Goal: Task Accomplishment & Management: Manage account settings

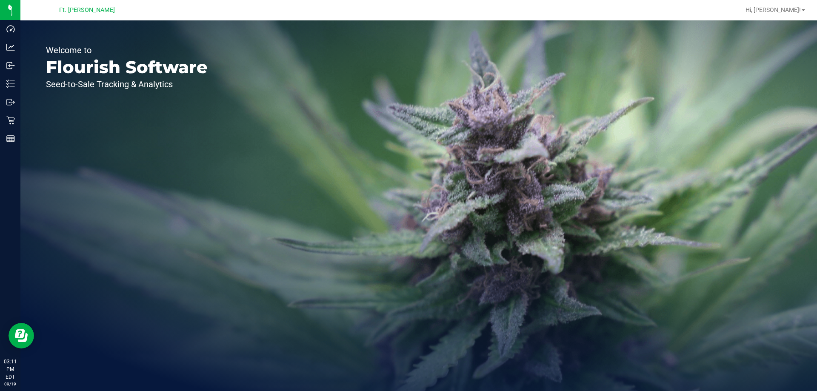
click at [505, 148] on div "Welcome to Flourish Software Seed-to-Sale Tracking & Analytics" at bounding box center [418, 205] width 796 height 370
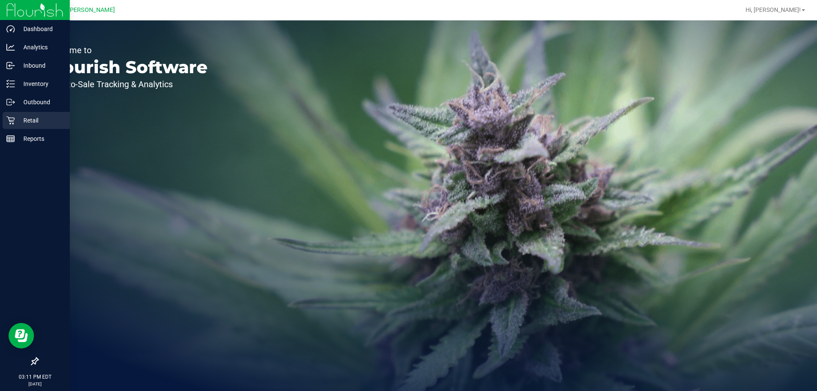
click at [27, 117] on p "Retail" at bounding box center [40, 120] width 51 height 10
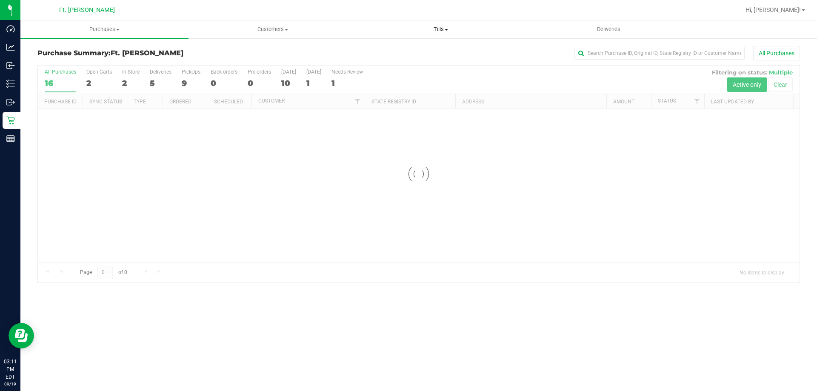
click at [433, 34] on uib-tab-heading "Tills Manage tills Reconcile e-payments" at bounding box center [440, 29] width 167 height 17
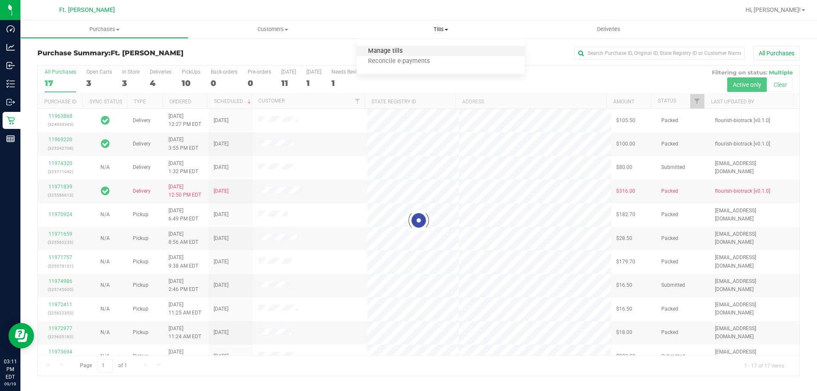
click at [405, 52] on span "Manage tills" at bounding box center [384, 51] width 57 height 7
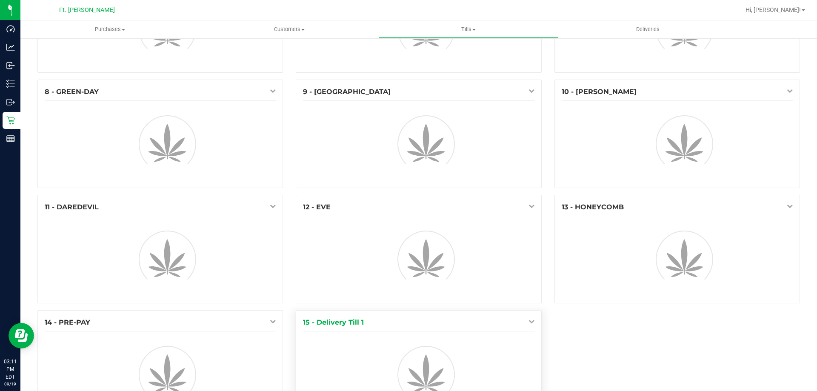
scroll to position [240, 0]
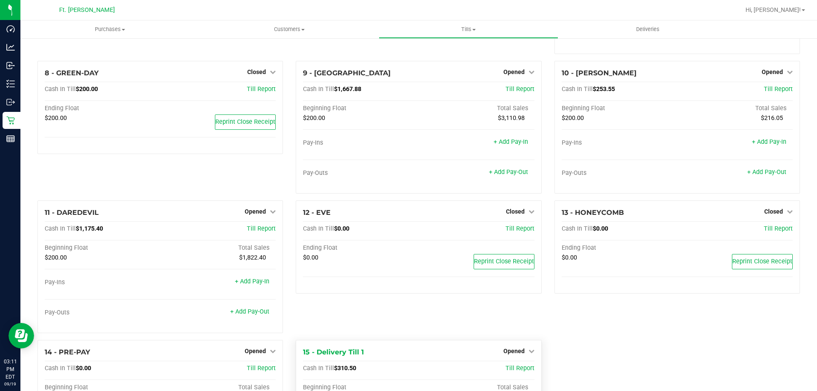
click at [371, 282] on div at bounding box center [418, 283] width 231 height 6
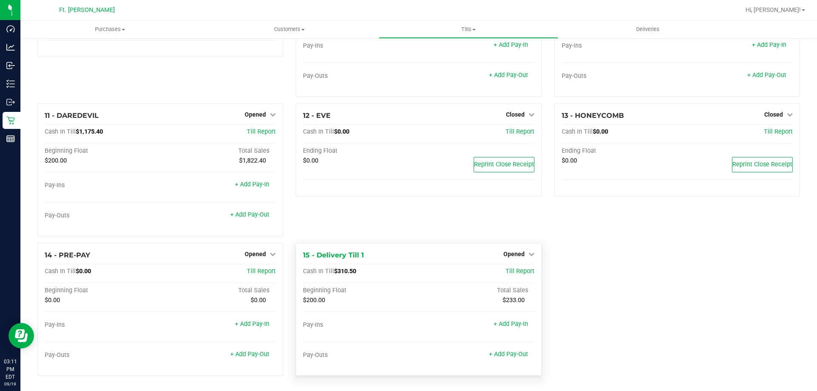
scroll to position [391, 0]
click at [522, 259] on div "15 - Delivery Till 1 Opened Close Till" at bounding box center [418, 255] width 231 height 10
click at [531, 252] on div "15 - Delivery Till 1 Opened Close Till Cash In Till $310.50 Till Report Beginni…" at bounding box center [418, 309] width 245 height 133
click at [506, 254] on span "Opened" at bounding box center [513, 253] width 21 height 7
click at [497, 271] on div "Close Till" at bounding box center [514, 271] width 63 height 11
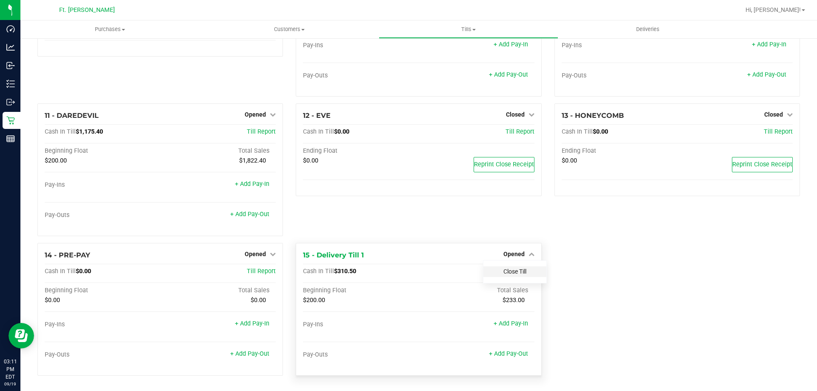
click at [505, 273] on link "Close Till" at bounding box center [514, 271] width 23 height 7
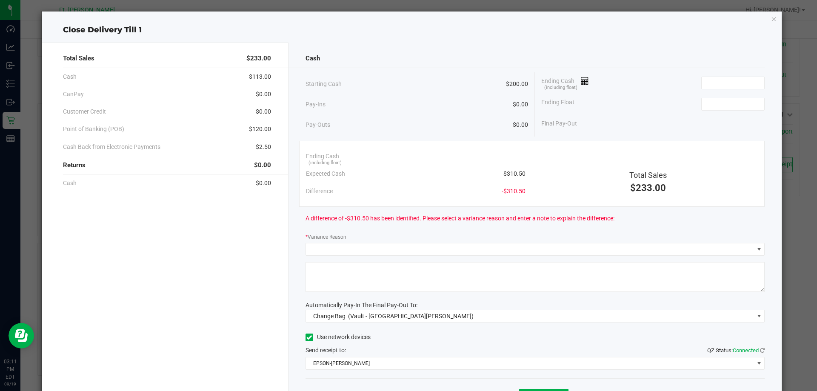
scroll to position [0, 0]
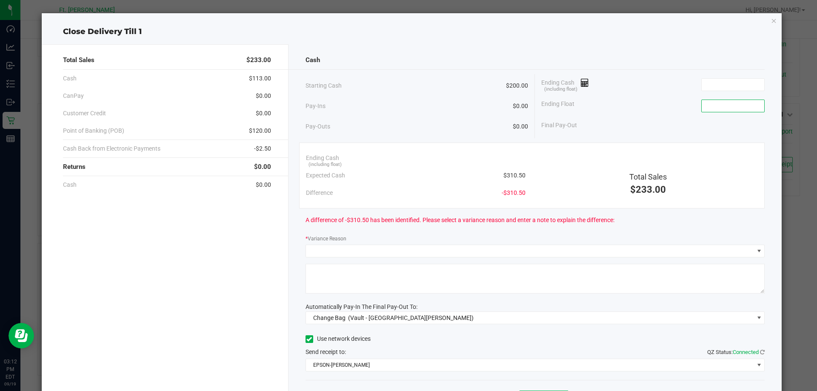
drag, startPoint x: 0, startPoint y: 302, endPoint x: 739, endPoint y: 105, distance: 764.8
click at [739, 105] on input at bounding box center [732, 106] width 63 height 12
type input "$200.00"
click at [766, 223] on div "Cash Starting Cash $200.00 Pay-Ins $0.00 Pay-Outs $0.00 Ending Cash (including …" at bounding box center [534, 235] width 493 height 383
click at [696, 214] on div "A difference of -$310.50 has been identified. Please select a variance reason a…" at bounding box center [534, 219] width 459 height 23
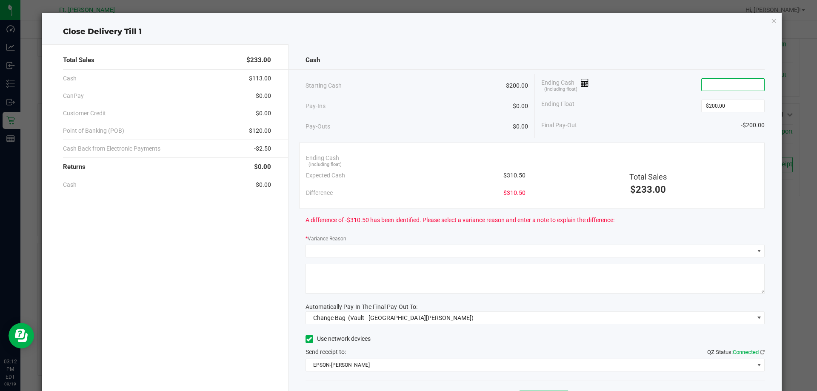
click at [726, 87] on input at bounding box center [732, 85] width 63 height 12
type input "2"
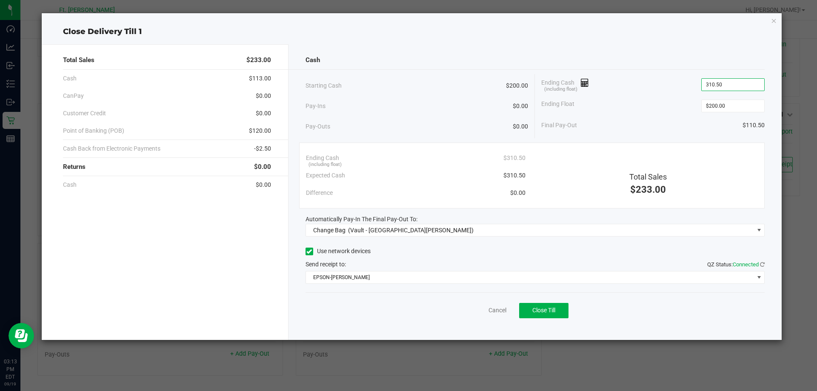
type input "$310.50"
click at [723, 127] on div "Final Pay-Out $110.50" at bounding box center [652, 125] width 223 height 17
click at [657, 142] on div "Ending Cash (including float) $310.50 Expected Cash $310.50 Difference $0.00 To…" at bounding box center [532, 175] width 466 height 66
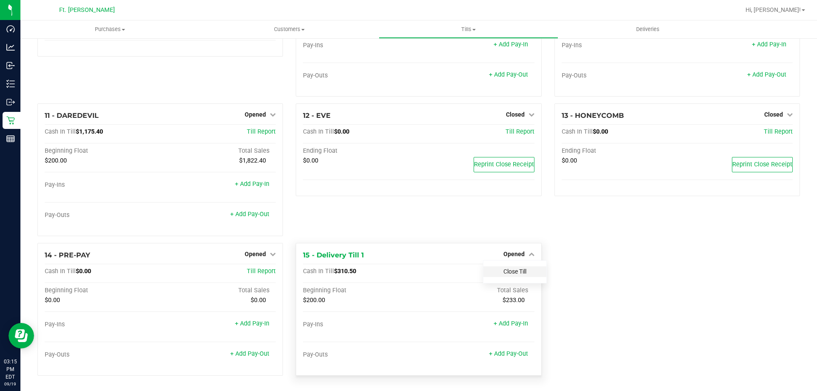
click at [503, 269] on link "Close Till" at bounding box center [514, 271] width 23 height 7
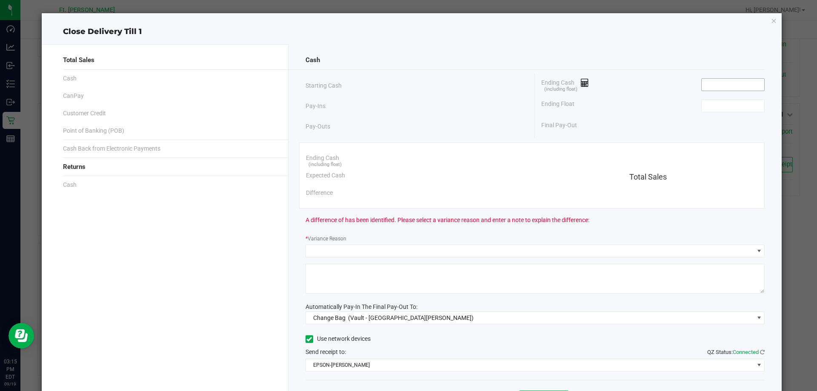
click at [701, 87] on input at bounding box center [732, 85] width 63 height 12
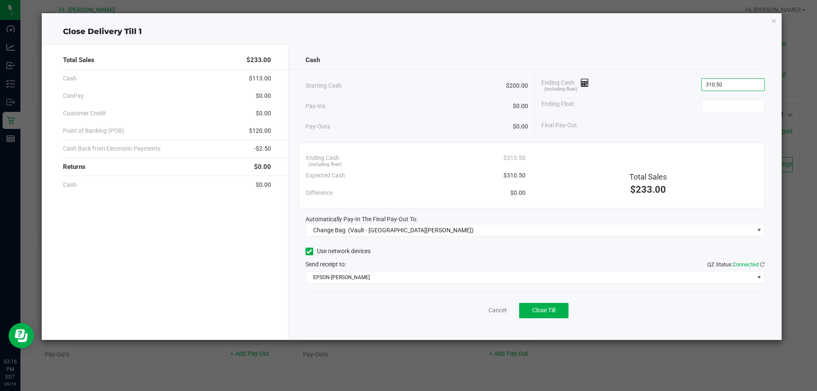
type input "$310.50"
click at [713, 114] on div "Ending Float" at bounding box center [652, 105] width 223 height 21
click at [723, 102] on input at bounding box center [732, 106] width 63 height 12
type input "$200.00"
click at [587, 135] on div "Starting Cash $200.00 Pay-Ins $0.00 Pay-Outs $0.00 Ending Cash (including float…" at bounding box center [534, 106] width 459 height 64
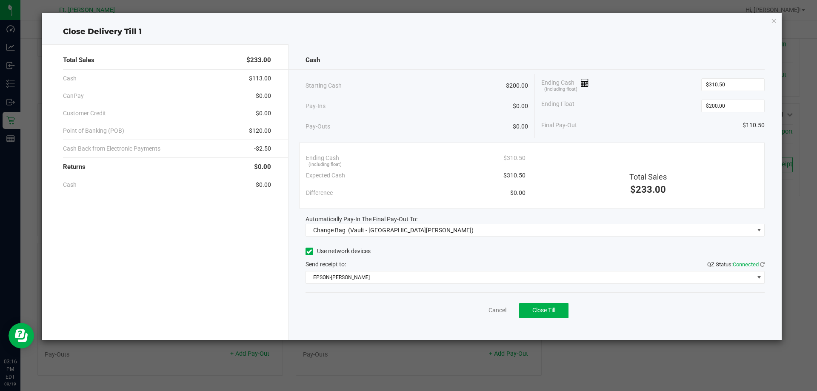
click at [562, 341] on ngb-modal-window "Close Delivery Till 1 Total Sales $233.00 Cash $113.00 CanPay $0.00 Customer Cr…" at bounding box center [411, 195] width 823 height 391
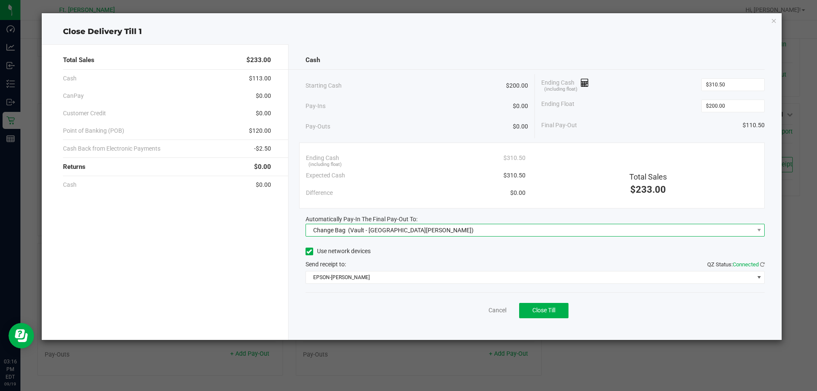
click at [367, 228] on span "(Vault - Fort Myers)" at bounding box center [410, 230] width 125 height 7
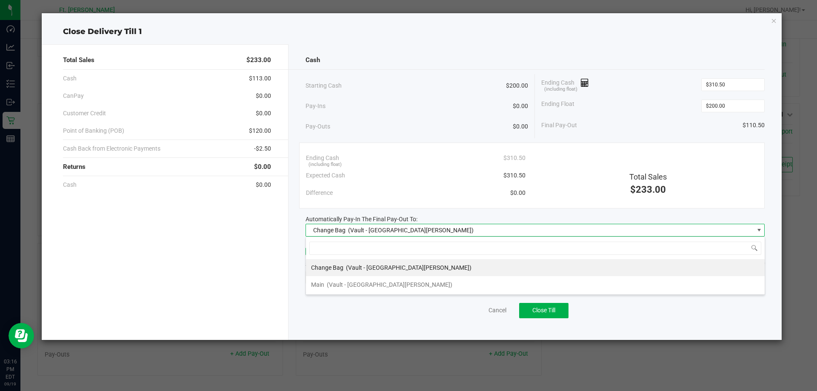
scroll to position [13, 459]
click at [310, 284] on li "Main (Vault - Fort Myers)" at bounding box center [535, 284] width 458 height 17
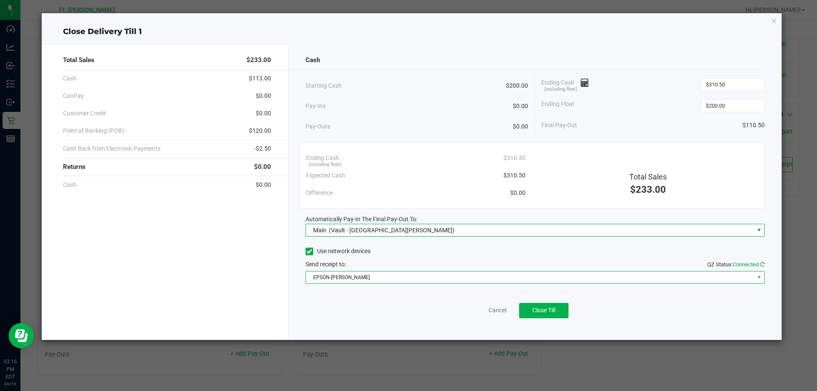
click at [328, 277] on span "EPSON-BEN-KING" at bounding box center [530, 277] width 448 height 12
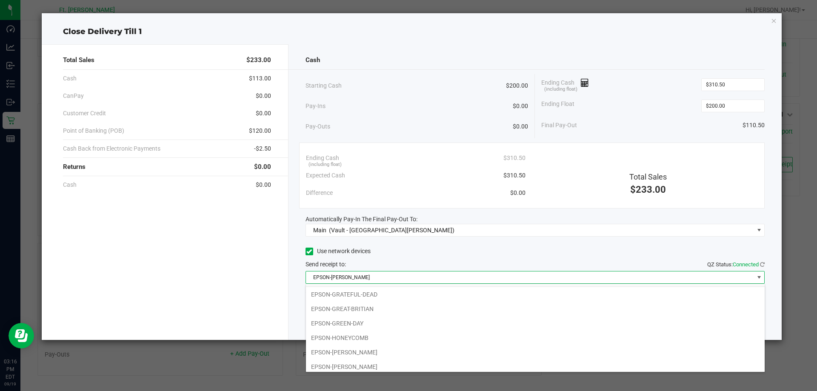
scroll to position [60, 0]
click at [351, 367] on li "EPSON-KEITH-WHITLEY" at bounding box center [535, 363] width 458 height 14
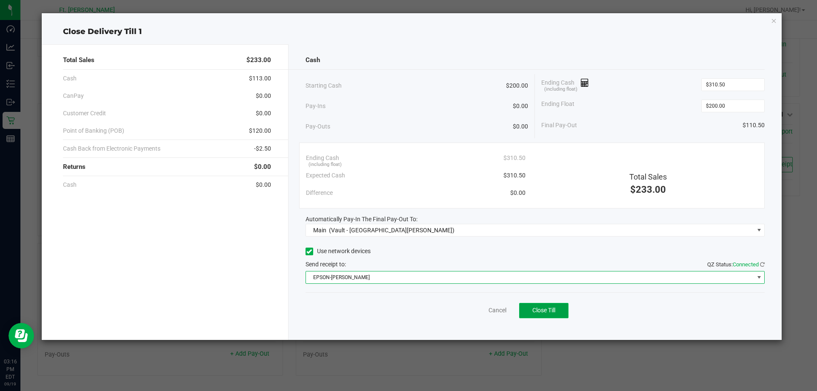
click at [554, 314] on button "Close Till" at bounding box center [543, 310] width 49 height 15
click at [356, 280] on span "EPSON-KEITH-WHITLEY" at bounding box center [530, 277] width 448 height 12
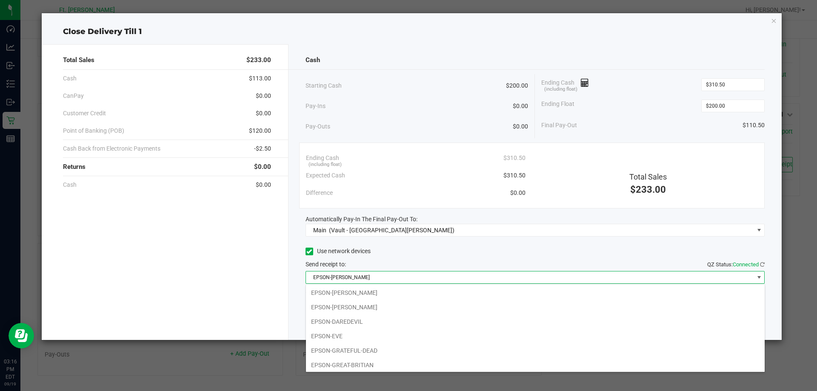
scroll to position [13, 459]
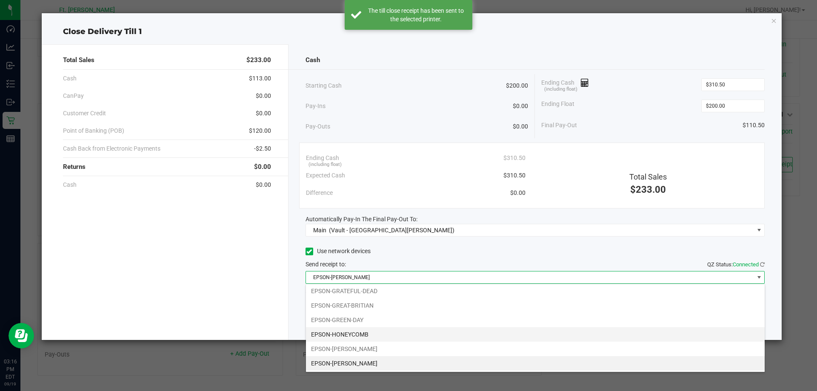
click at [358, 333] on li "EPSON-HONEYCOMB" at bounding box center [535, 334] width 458 height 14
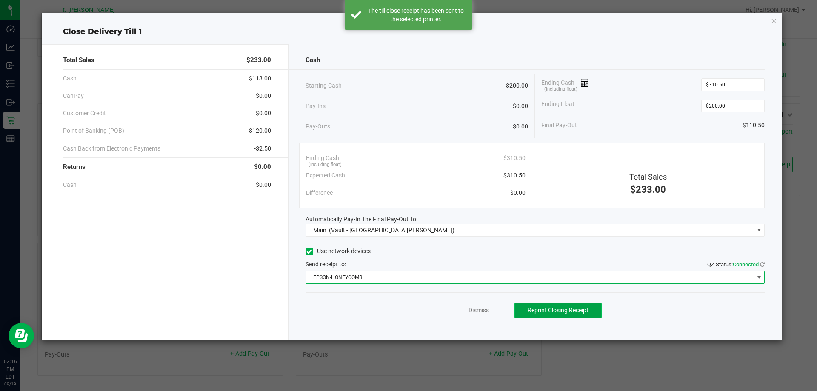
click at [549, 309] on span "Reprint Closing Receipt" at bounding box center [557, 310] width 61 height 7
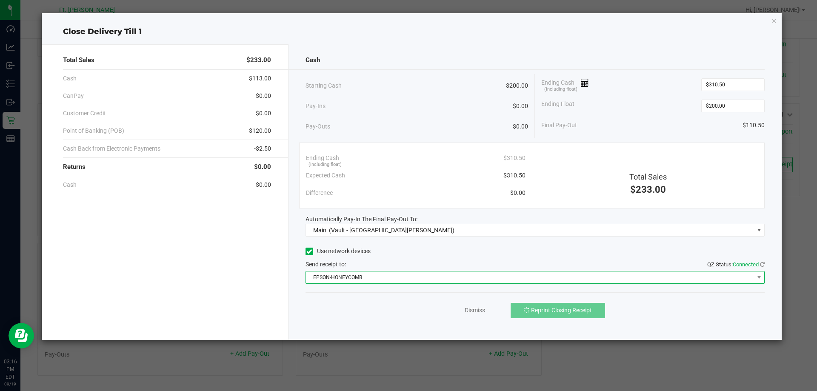
click at [415, 276] on span "EPSON-HONEYCOMB" at bounding box center [530, 277] width 448 height 12
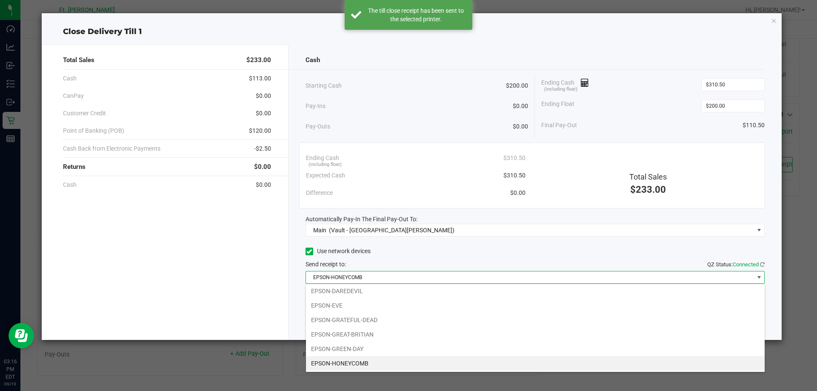
click at [415, 276] on span "EPSON-HONEYCOMB" at bounding box center [530, 277] width 448 height 12
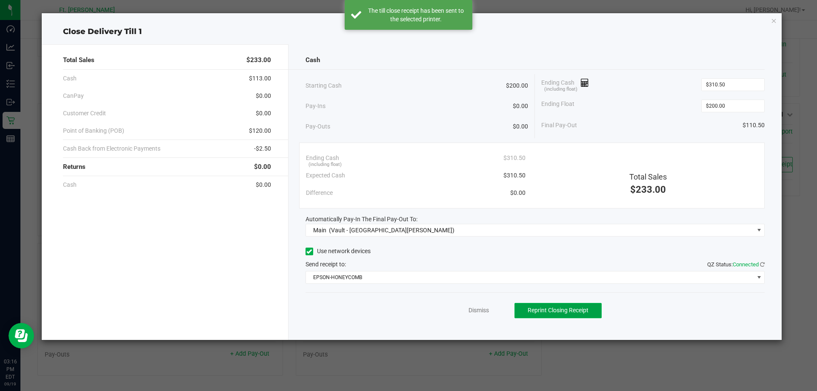
click at [586, 317] on button "Reprint Closing Receipt" at bounding box center [557, 310] width 87 height 15
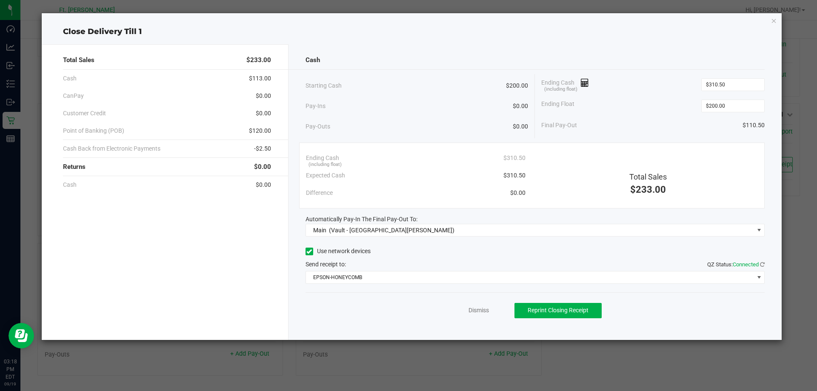
click at [458, 305] on div "Dismiss Reprint Closing Receipt" at bounding box center [534, 308] width 459 height 33
click at [481, 317] on div "Dismiss Reprint Closing Receipt" at bounding box center [534, 308] width 459 height 33
click at [485, 313] on link "Dismiss" at bounding box center [478, 310] width 20 height 9
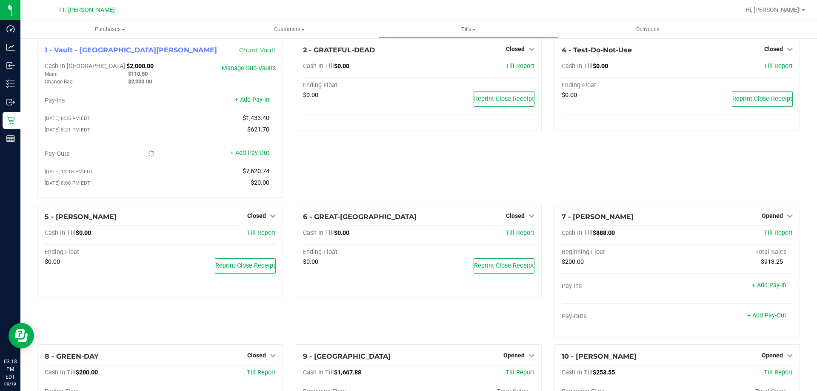
scroll to position [0, 0]
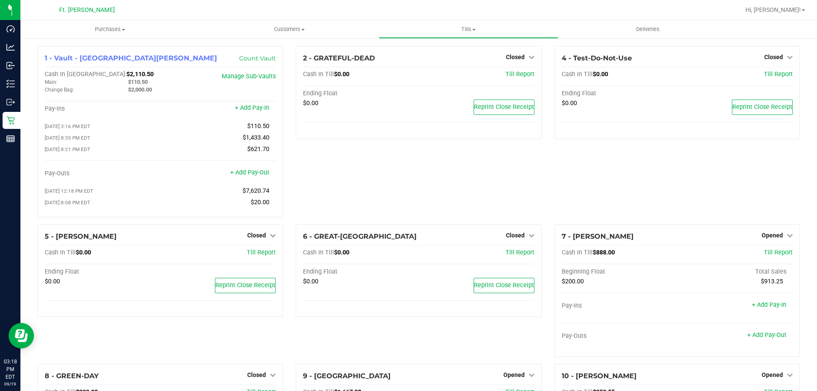
drag, startPoint x: 118, startPoint y: 20, endPoint x: 272, endPoint y: 39, distance: 155.1
click at [214, 97] on div "Cash In Vault: $2,110.50 Main: $110.50 Change Bag: $2,000.00 Manage Sub-Vaults" at bounding box center [160, 84] width 231 height 27
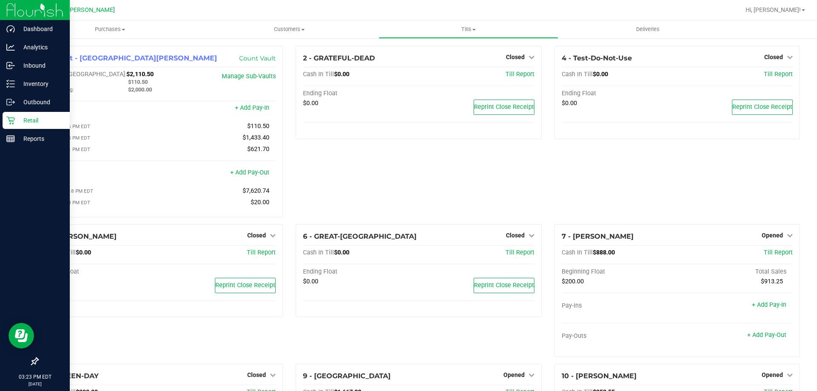
click at [24, 125] on p "Retail" at bounding box center [40, 120] width 51 height 10
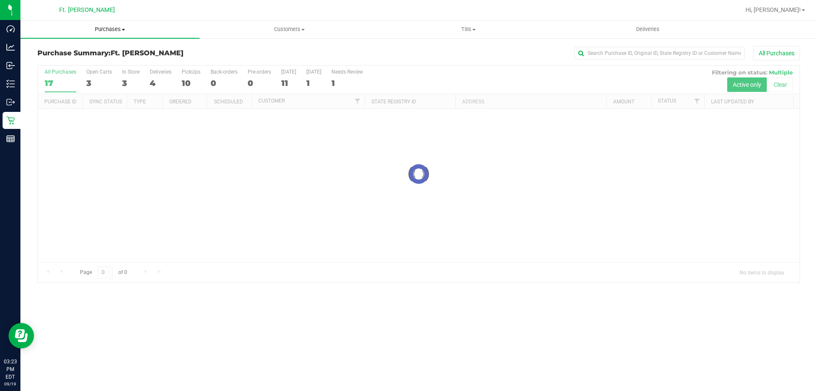
click at [174, 26] on span "Purchases" at bounding box center [109, 30] width 179 height 8
click at [151, 66] on li "Fulfillment" at bounding box center [109, 62] width 179 height 10
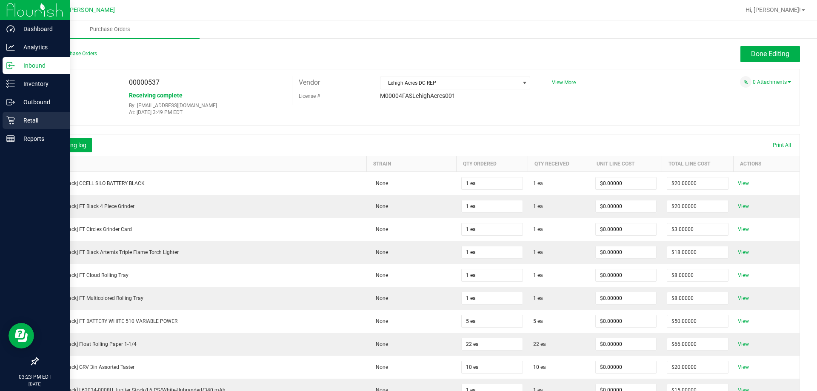
click at [16, 121] on p "Retail" at bounding box center [40, 120] width 51 height 10
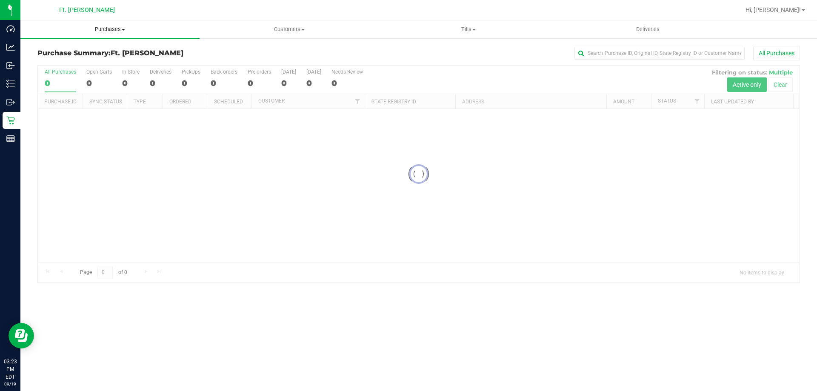
click at [139, 31] on span "Purchases" at bounding box center [109, 30] width 179 height 8
click at [123, 61] on li "Fulfillment" at bounding box center [109, 62] width 179 height 10
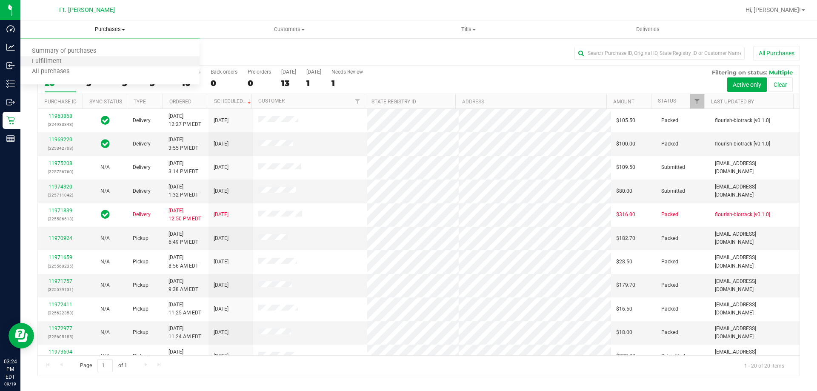
click at [113, 62] on li "Fulfillment" at bounding box center [109, 62] width 179 height 10
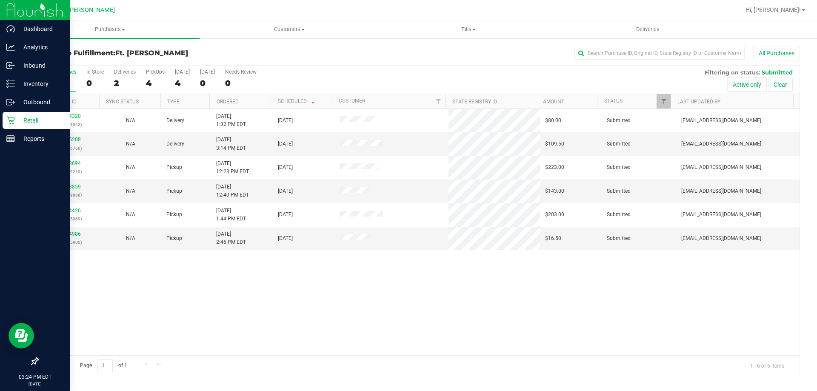
click at [19, 115] on p "Retail" at bounding box center [40, 120] width 51 height 10
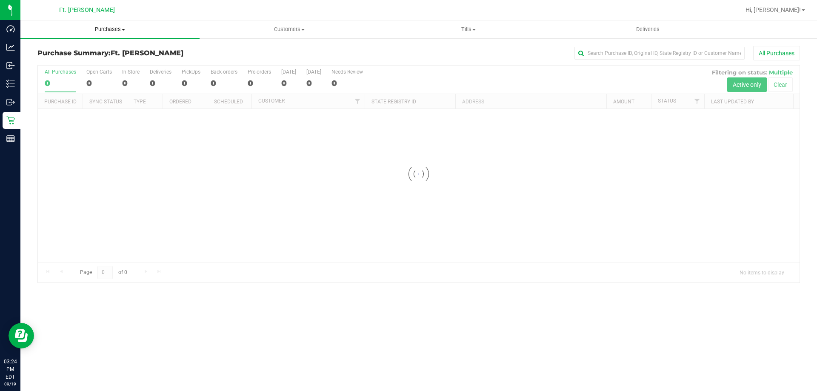
click at [179, 28] on span "Purchases" at bounding box center [109, 30] width 179 height 8
click at [166, 59] on li "Fulfillment" at bounding box center [109, 62] width 179 height 10
